Goal: Transaction & Acquisition: Purchase product/service

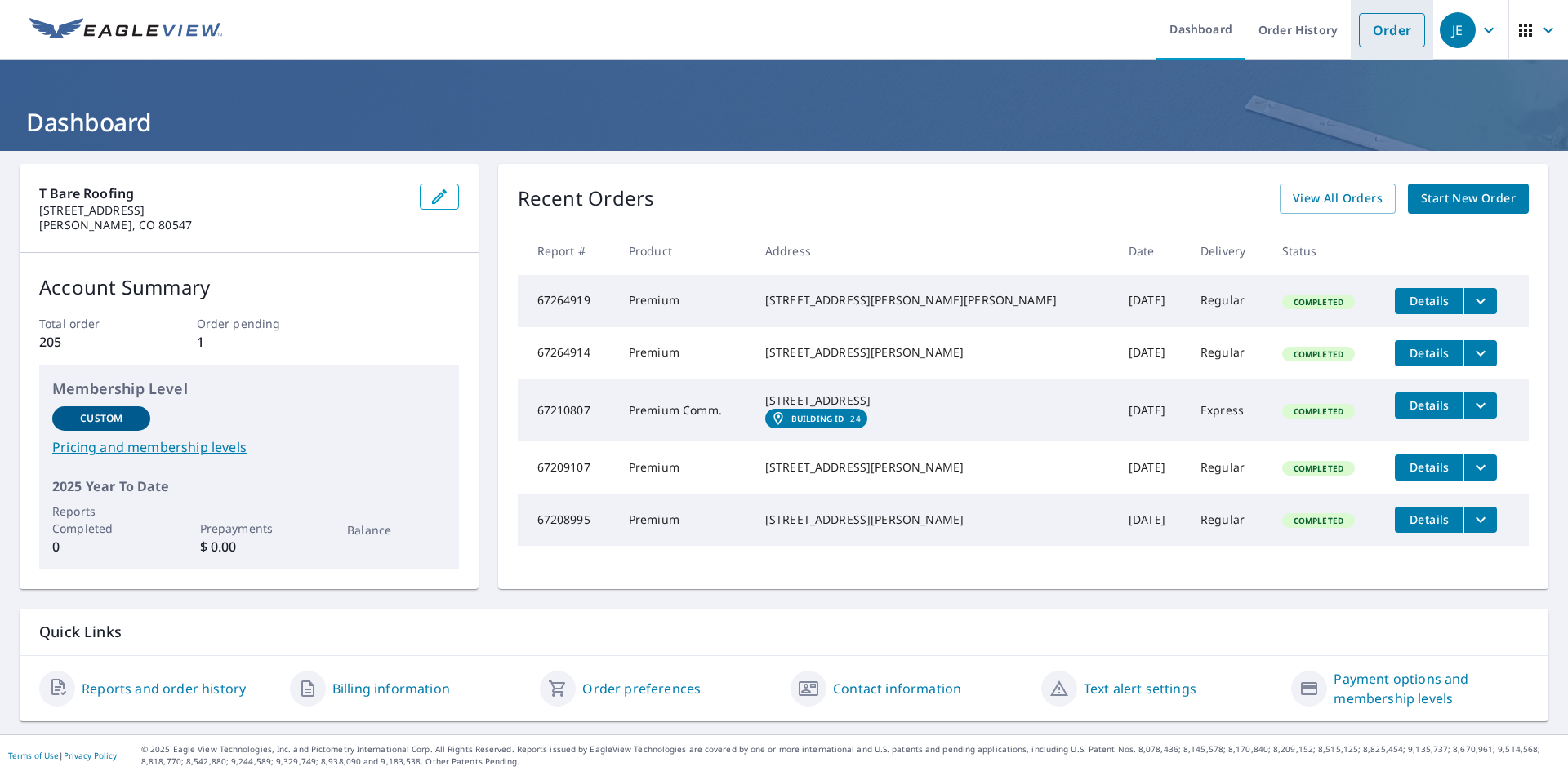
click at [1372, 28] on link "Order" at bounding box center [1392, 30] width 67 height 35
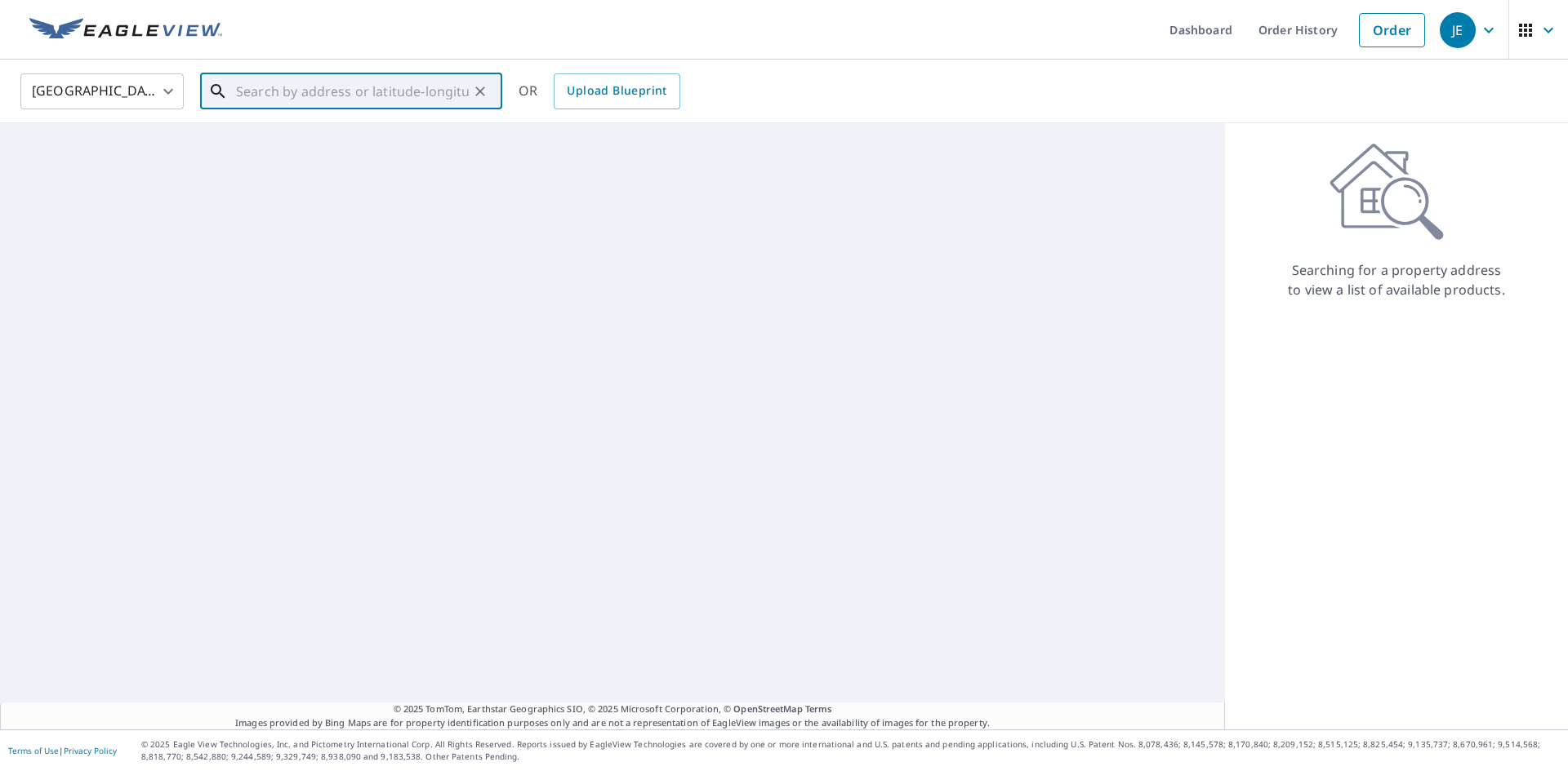
paste input "[STREET_ADDRESS][PERSON_NAME]"
click at [346, 156] on p "[PERSON_NAME], CO 80543" at bounding box center [361, 156] width 257 height 16
type input "[STREET_ADDRESS][PERSON_NAME]"
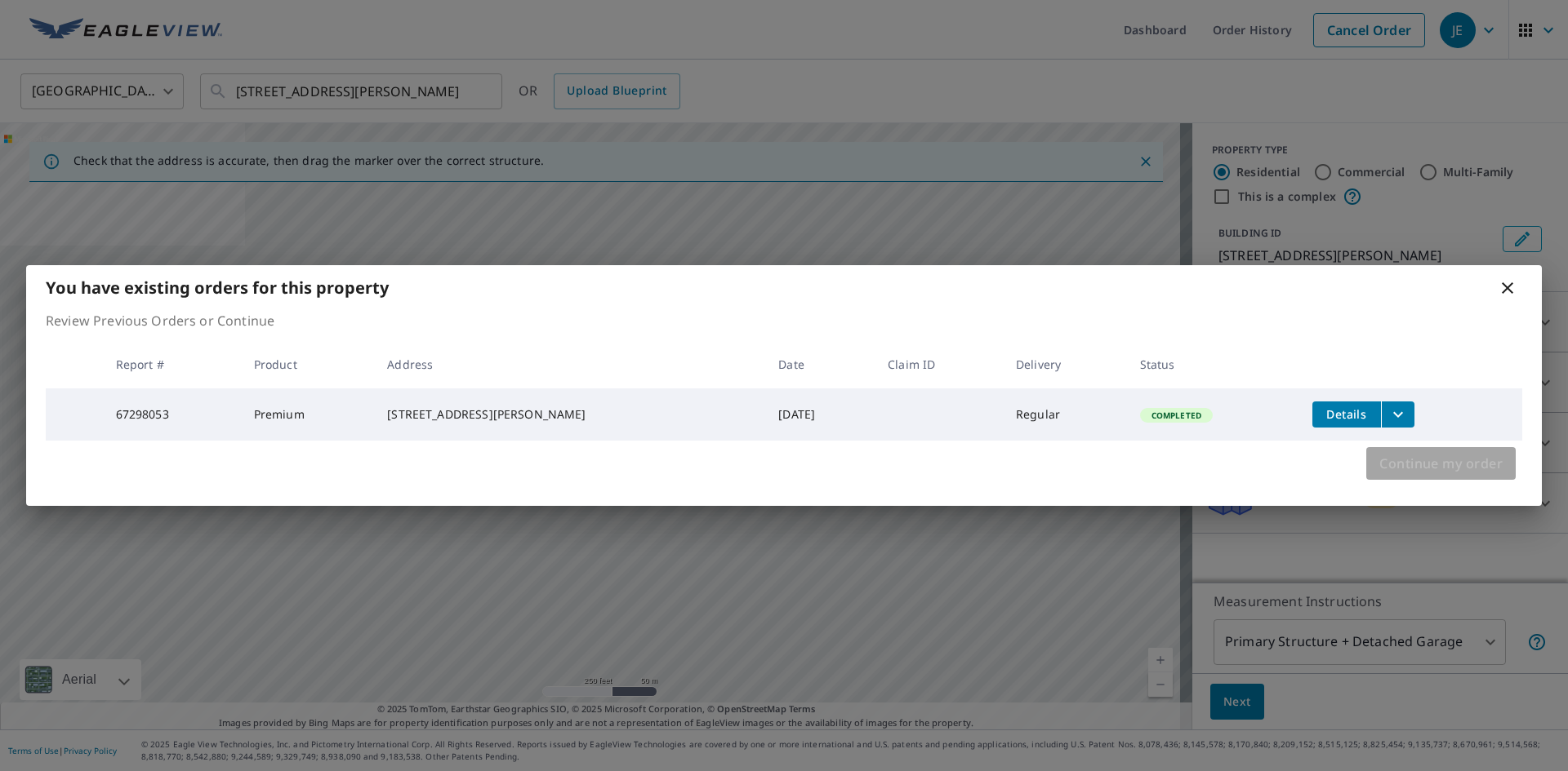
click at [1452, 464] on span "Continue my order" at bounding box center [1441, 464] width 124 height 22
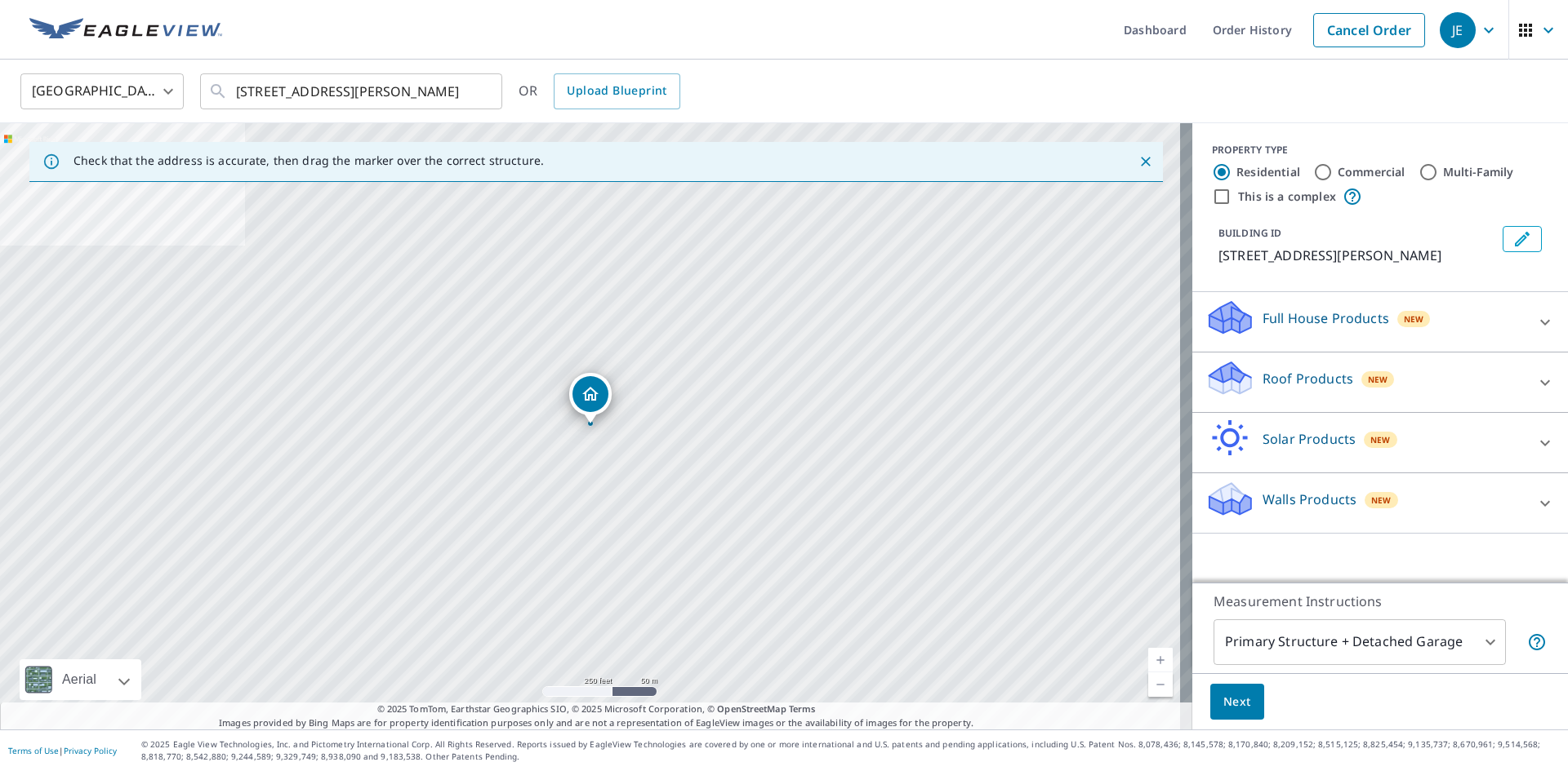
click at [1307, 391] on div "Roof Products New" at bounding box center [1366, 382] width 321 height 47
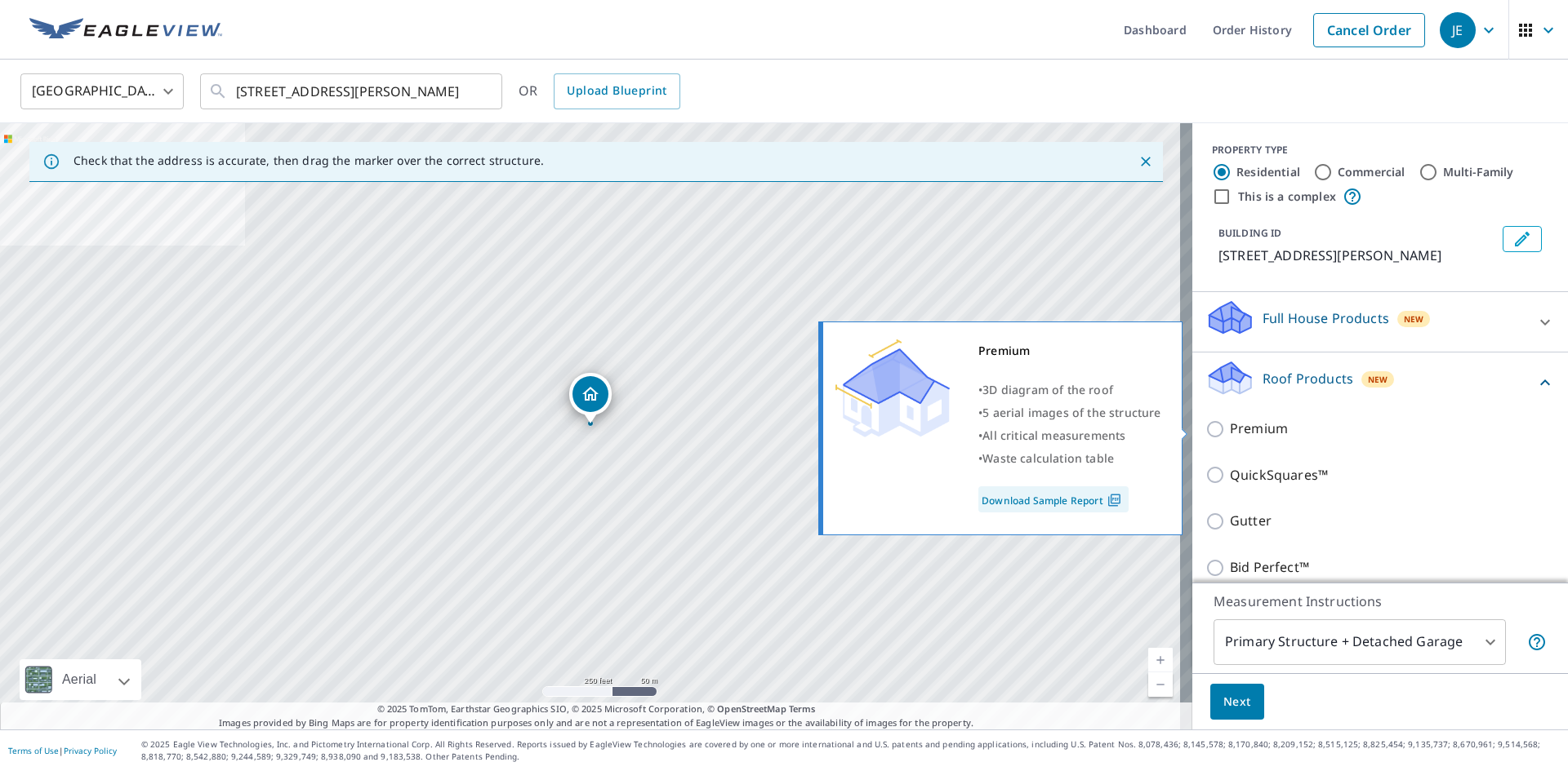
click at [1234, 428] on p "Premium" at bounding box center [1259, 429] width 58 height 21
click at [1230, 428] on input "Premium" at bounding box center [1217, 429] width 24 height 20
checkbox input "true"
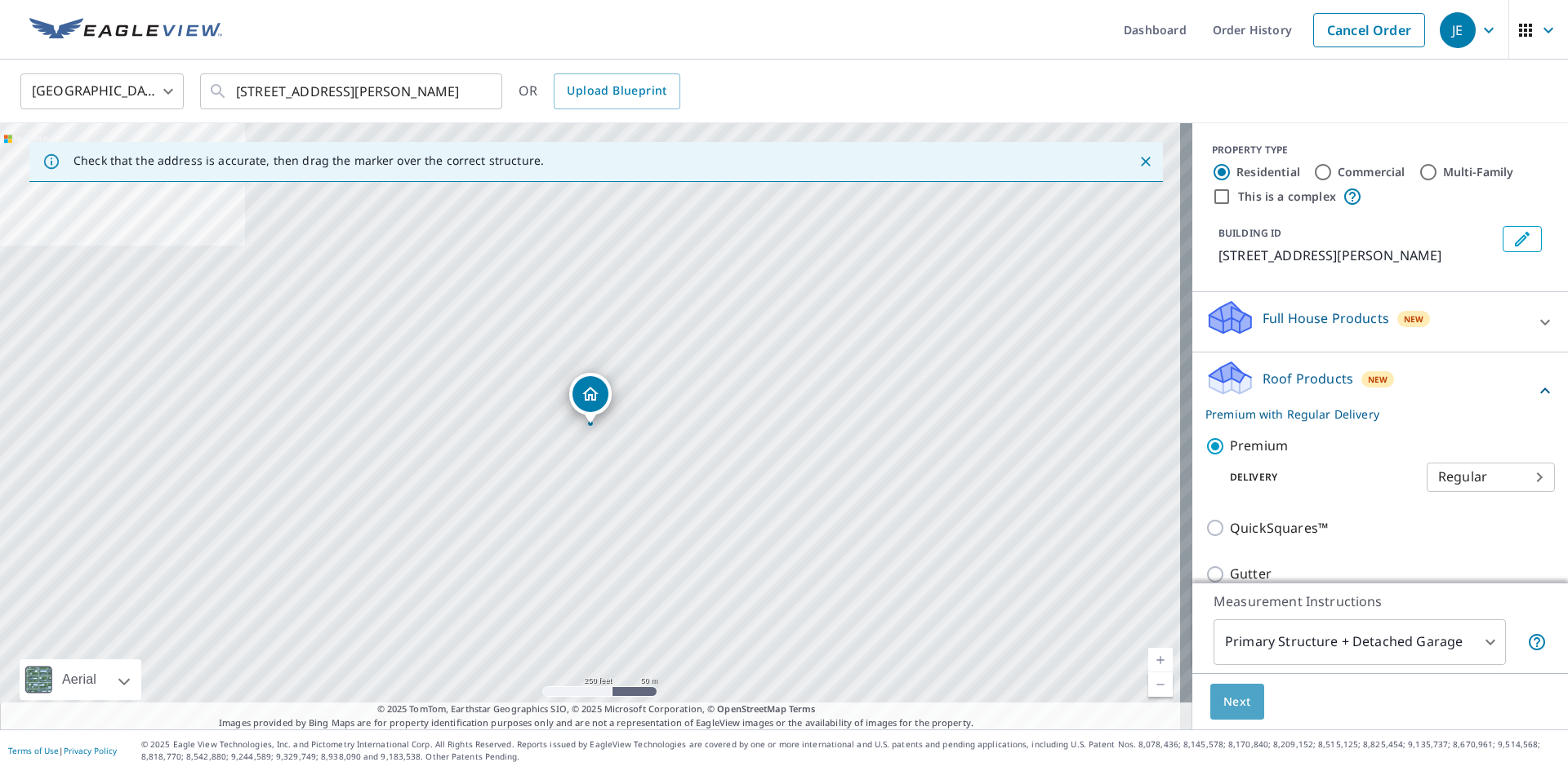
click at [1228, 693] on span "Next" at bounding box center [1237, 703] width 28 height 21
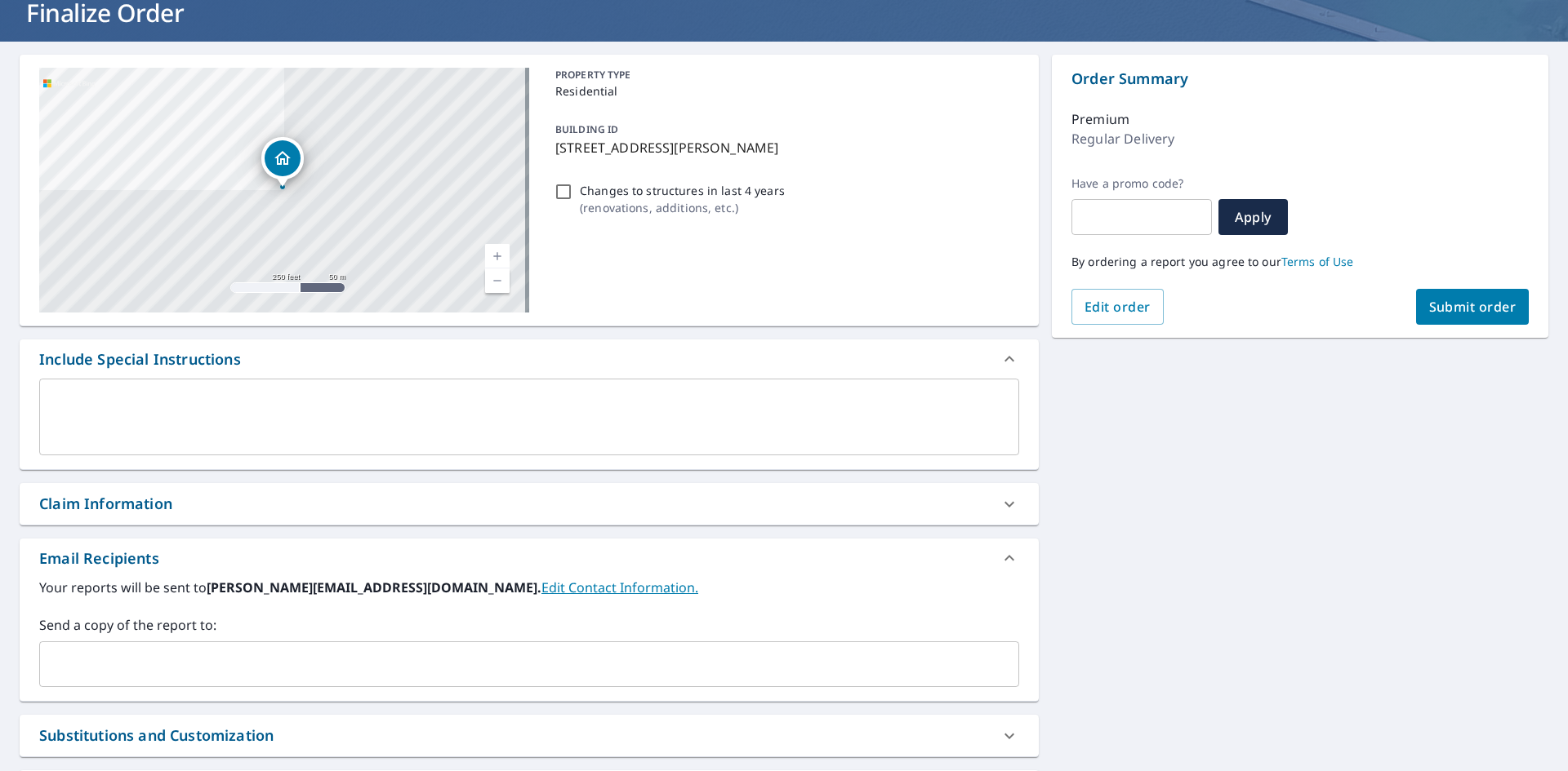
scroll to position [268, 0]
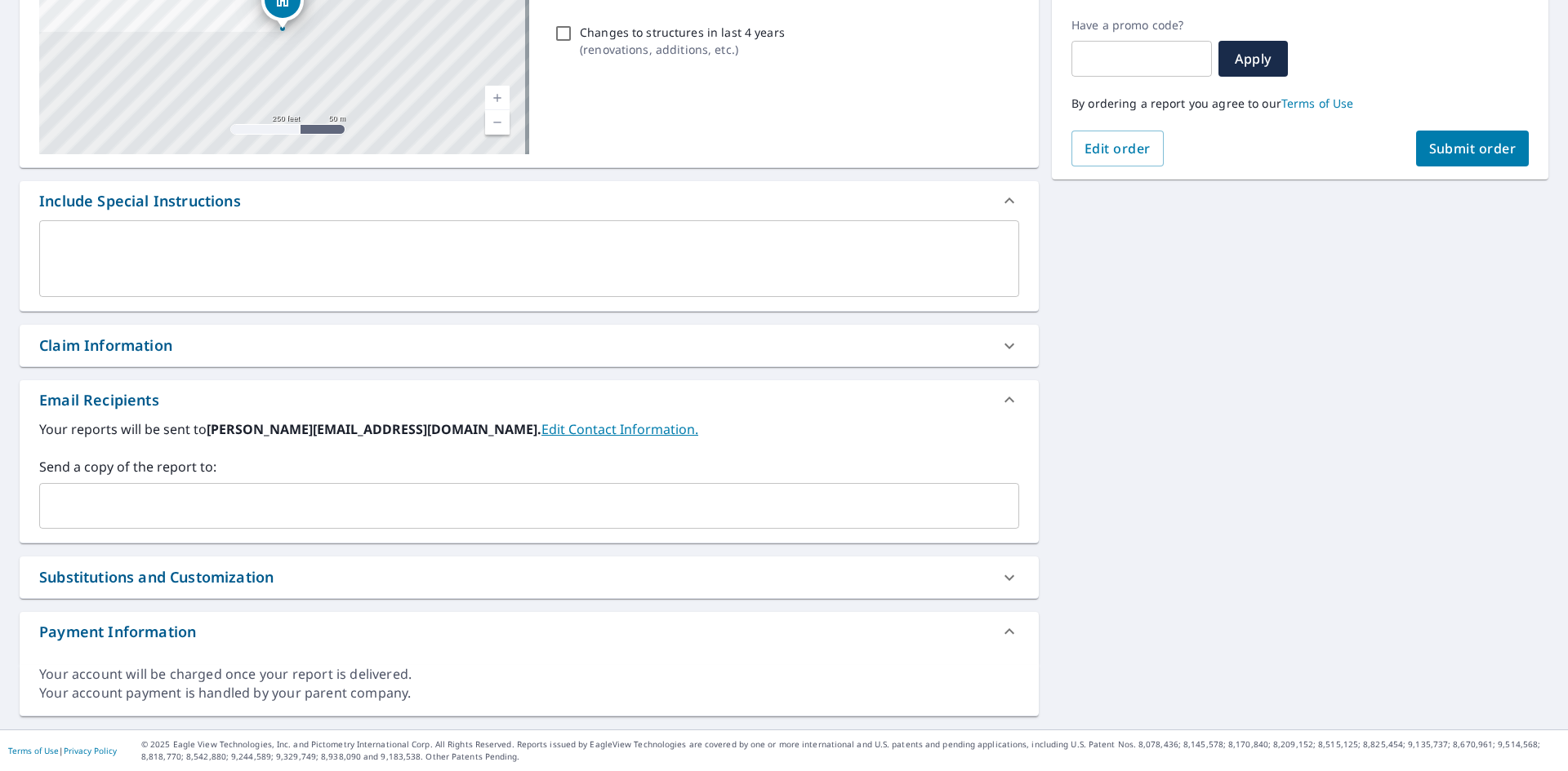
click at [148, 516] on input "text" at bounding box center [517, 506] width 941 height 31
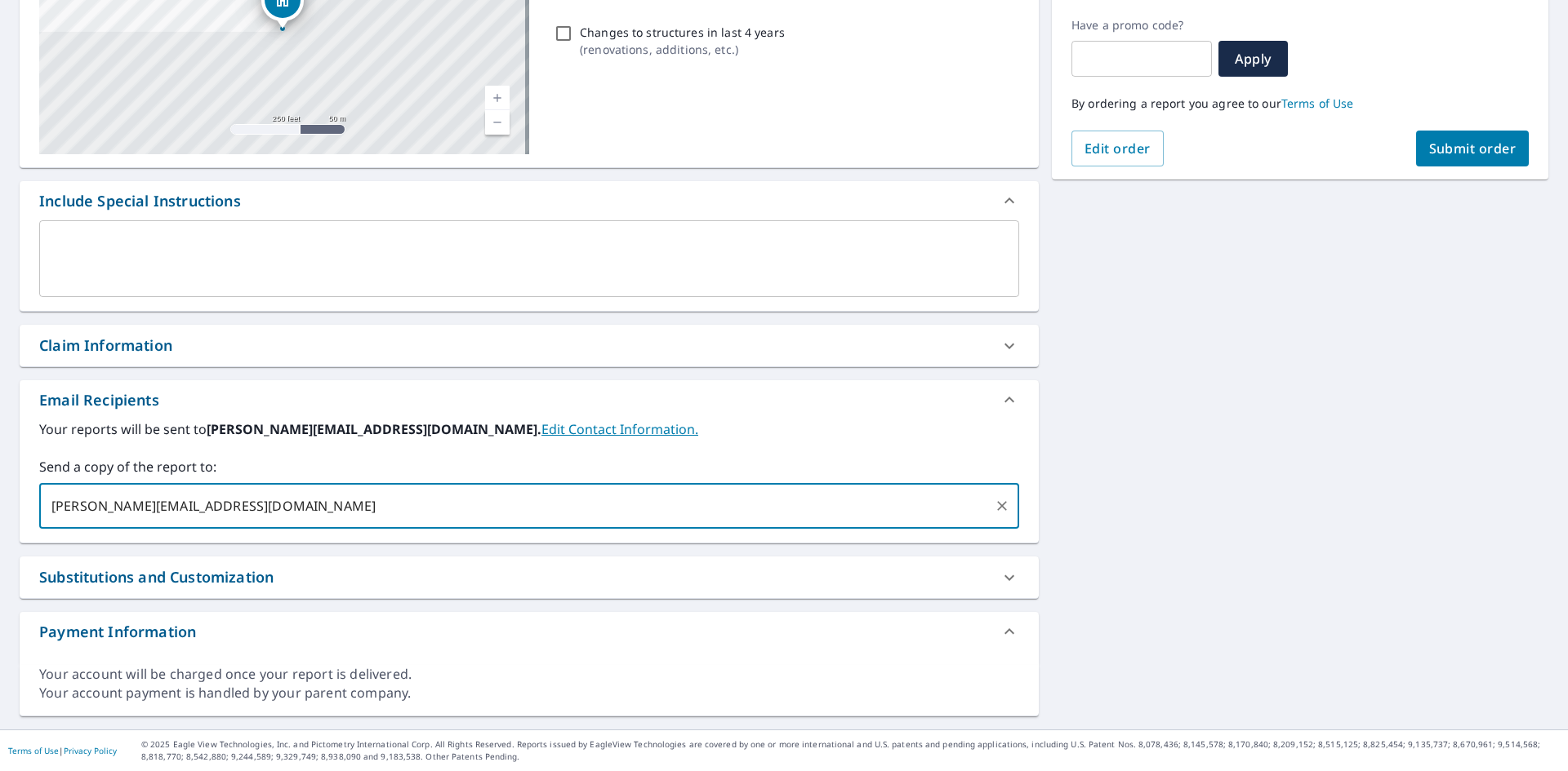
type input "[PERSON_NAME][EMAIL_ADDRESS][DOMAIN_NAME]"
type input "[EMAIL_ADDRESS][DOMAIN_NAME]"
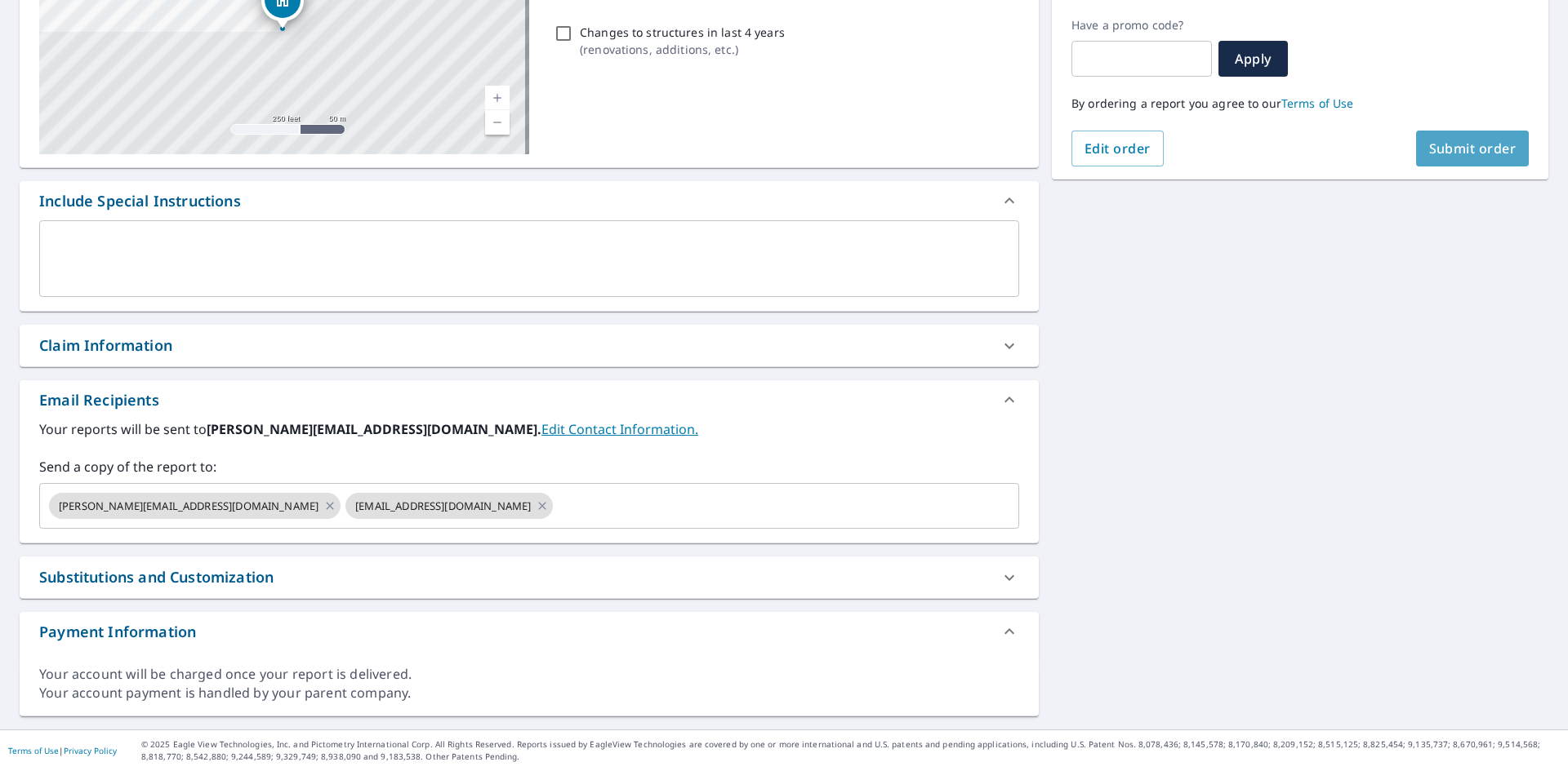
click at [1431, 153] on span "Submit order" at bounding box center [1472, 148] width 87 height 18
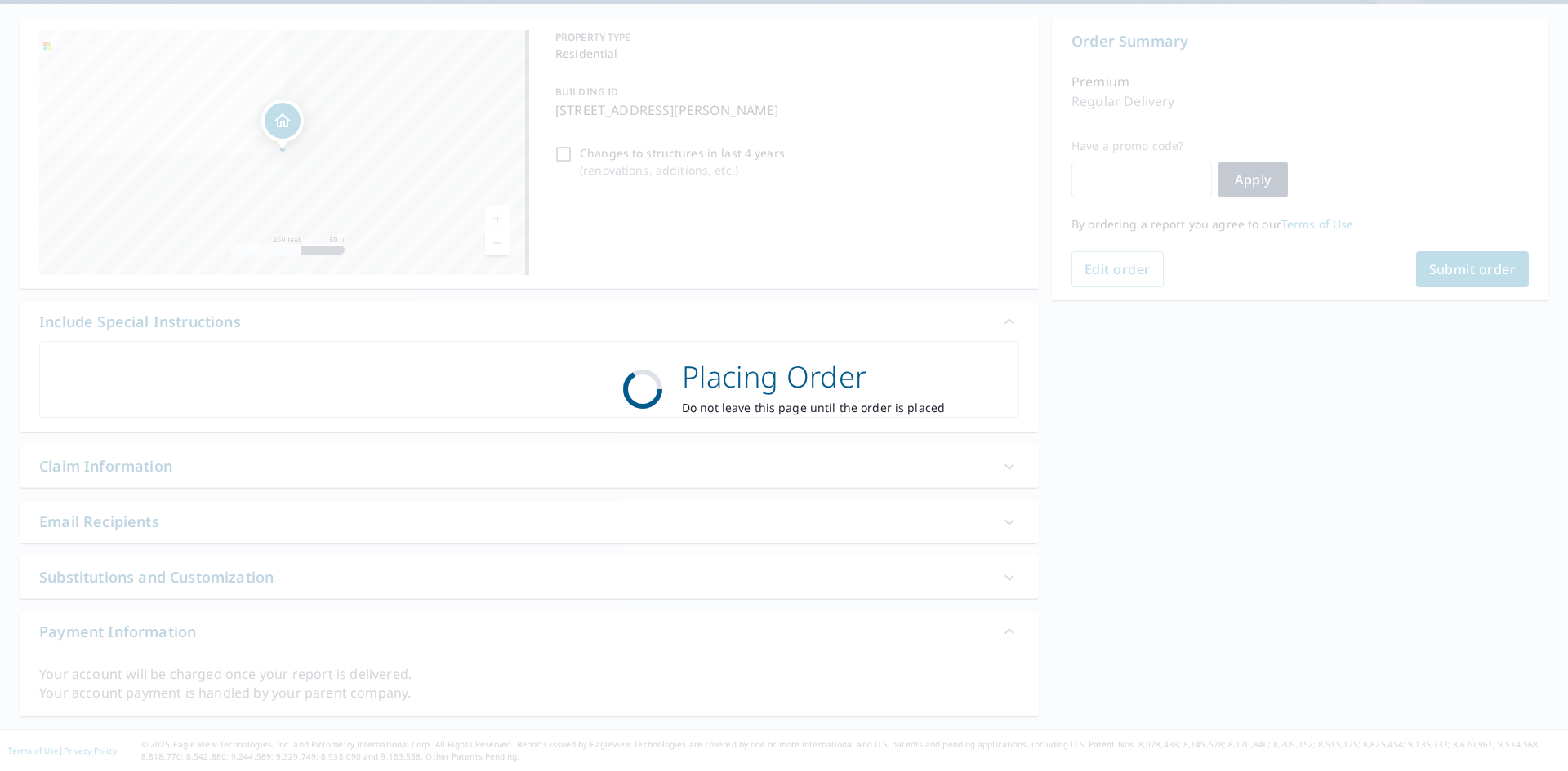
scroll to position [147, 0]
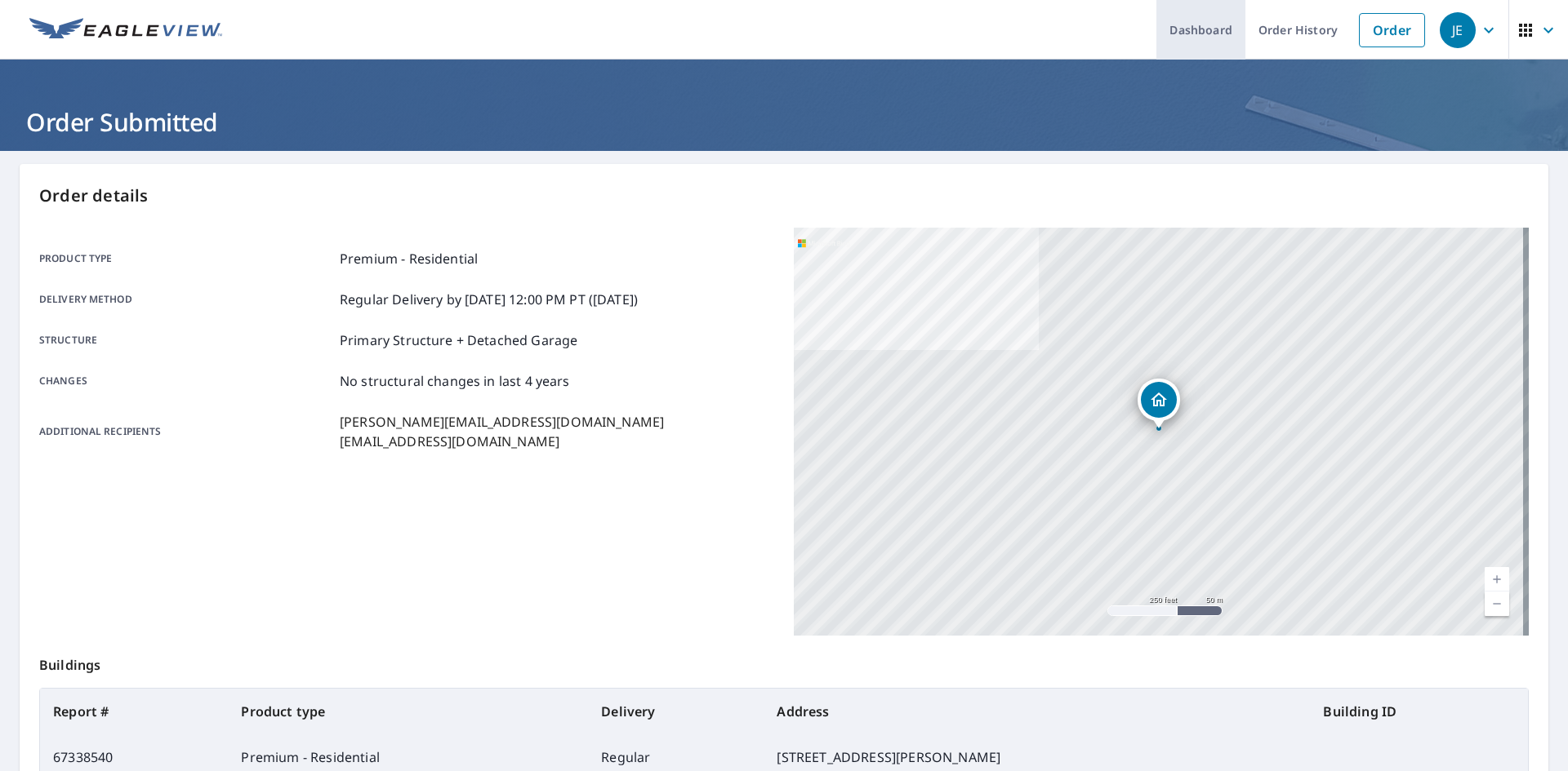
click at [1188, 34] on link "Dashboard" at bounding box center [1201, 30] width 89 height 60
